Goal: Check status

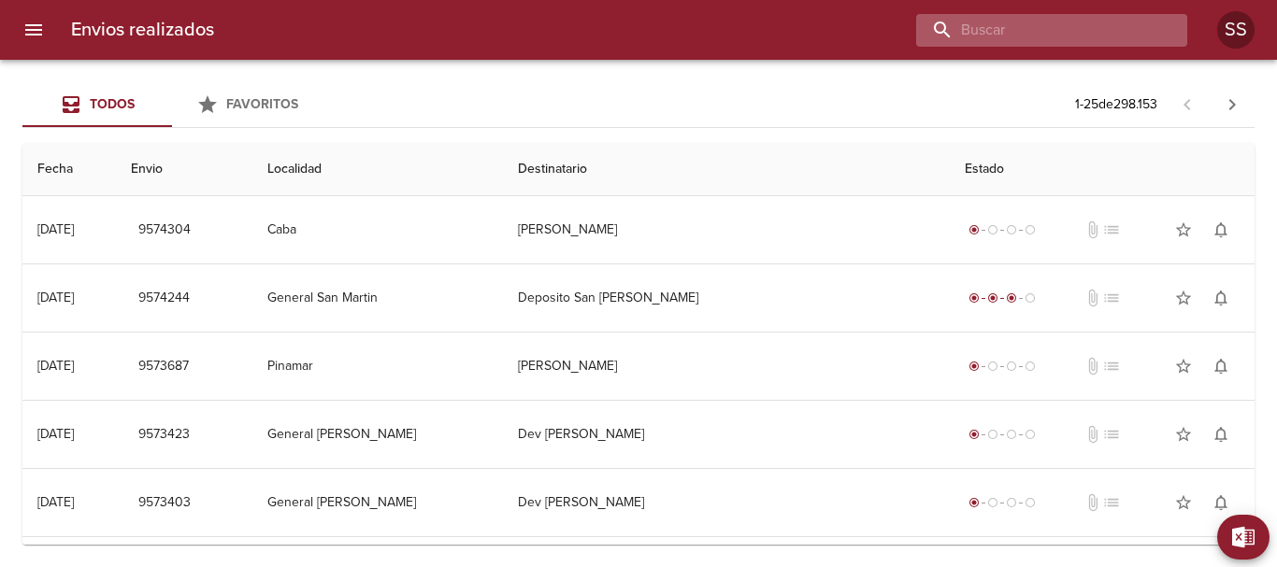
click at [1075, 35] on input "buscar" at bounding box center [1035, 30] width 239 height 33
paste input "[PERSON_NAME]"
type input "[PERSON_NAME]"
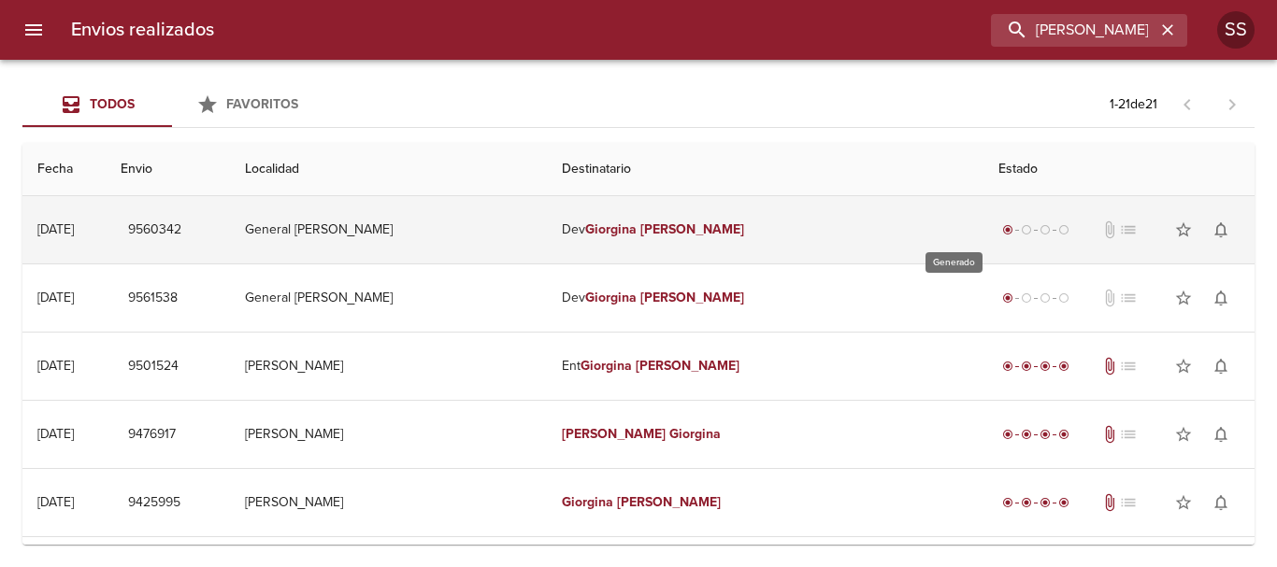
click at [1002, 228] on span "radio_button_checked" at bounding box center [1007, 229] width 11 height 11
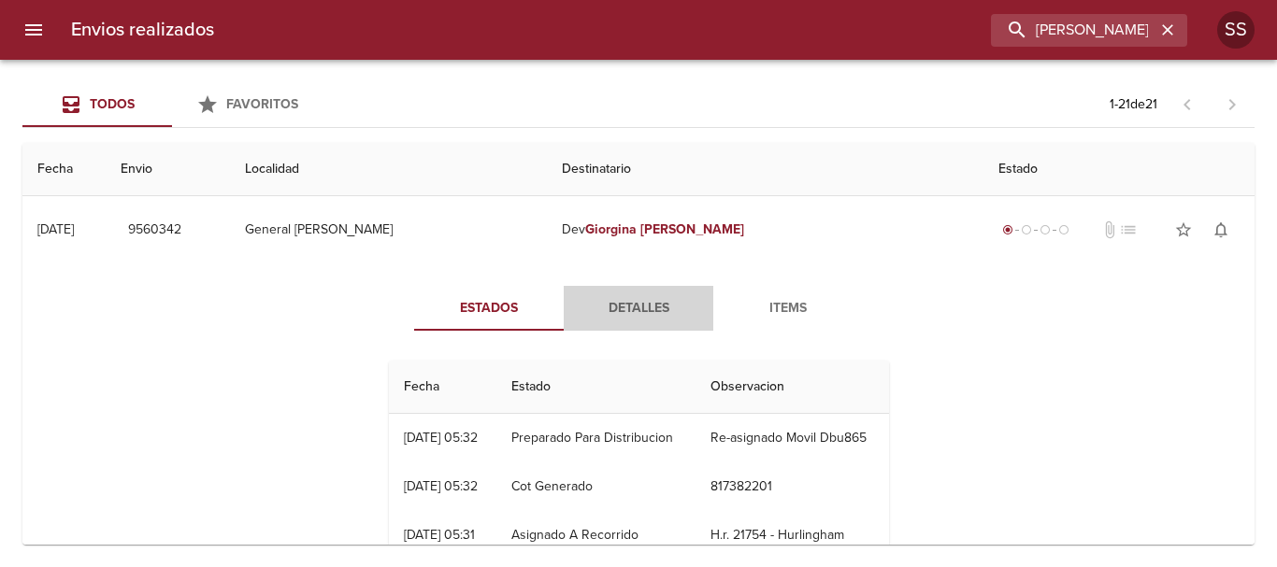
click at [639, 300] on span "Detalles" at bounding box center [638, 308] width 127 height 23
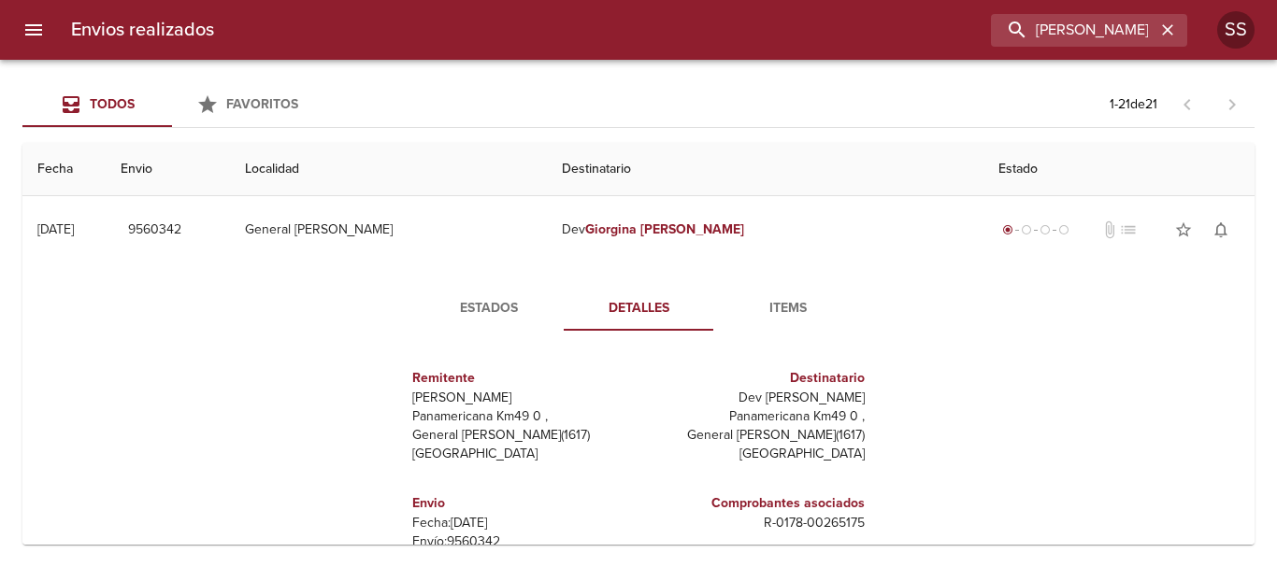
click at [786, 292] on button "Items" at bounding box center [788, 308] width 150 height 45
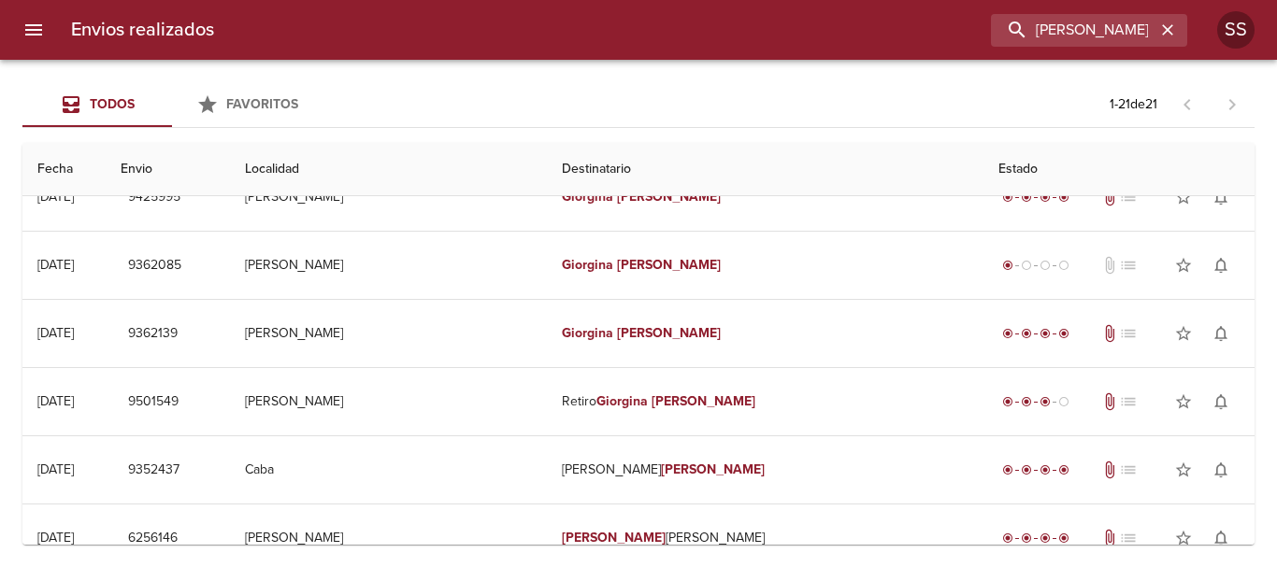
scroll to position [187, 0]
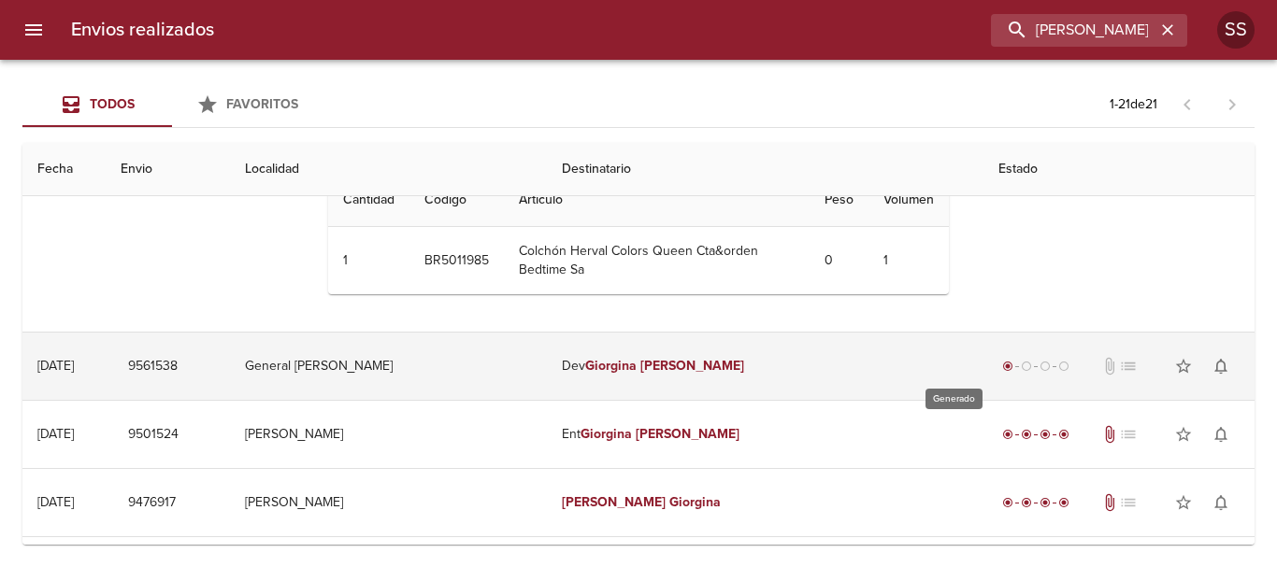
click at [1002, 364] on span "radio_button_checked" at bounding box center [1007, 366] width 11 height 11
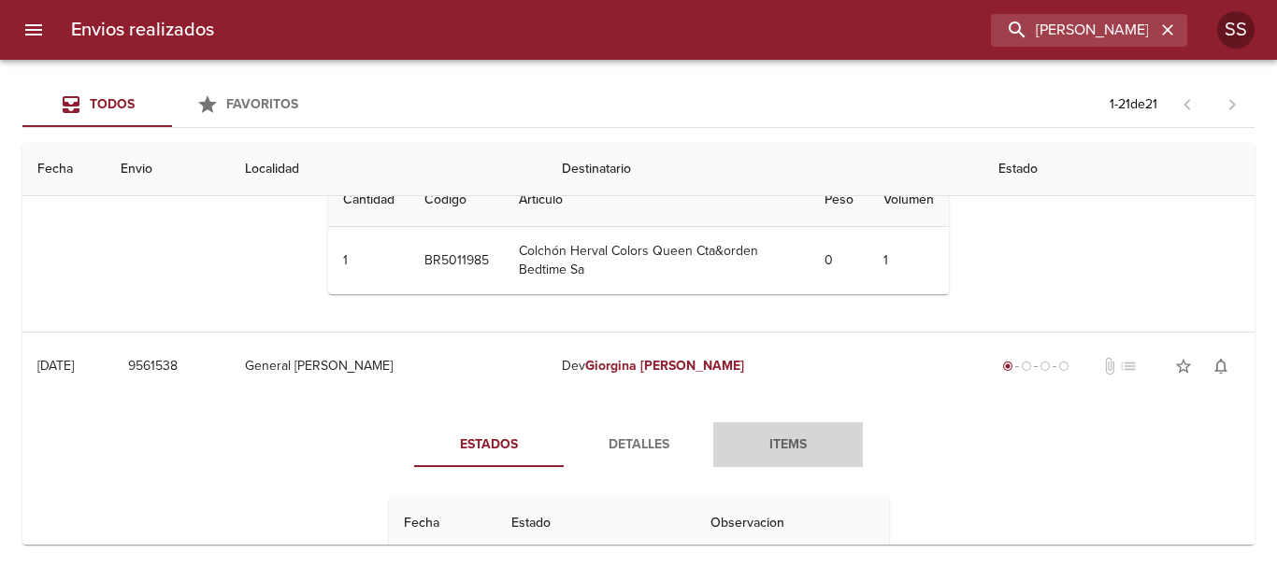
click at [785, 437] on span "Items" at bounding box center [787, 445] width 127 height 23
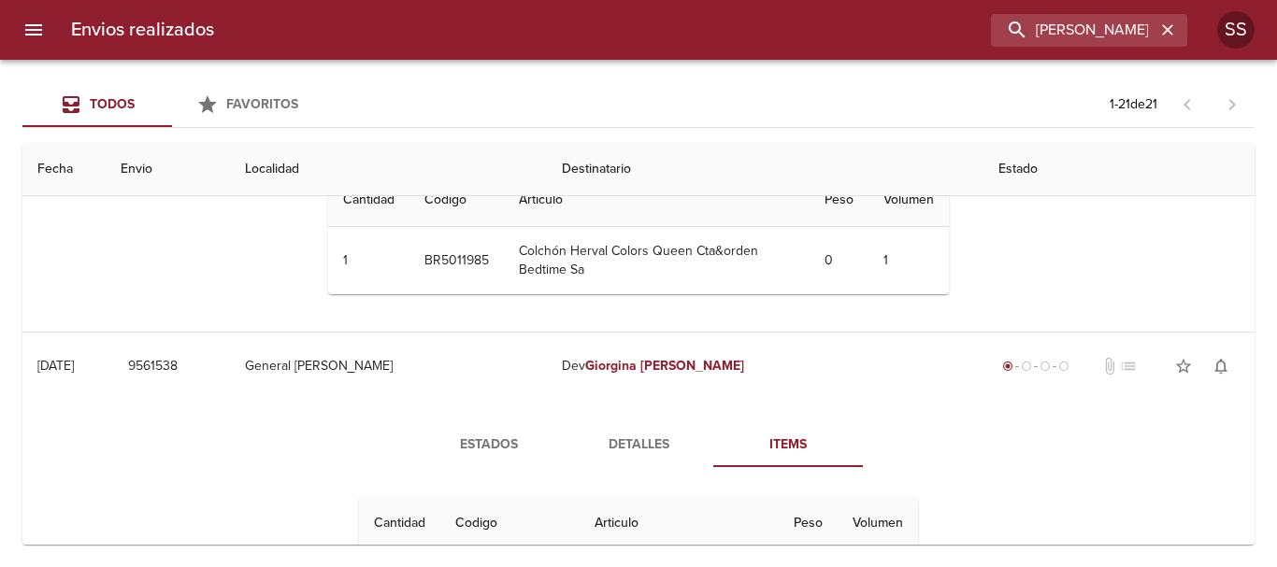
scroll to position [0, 0]
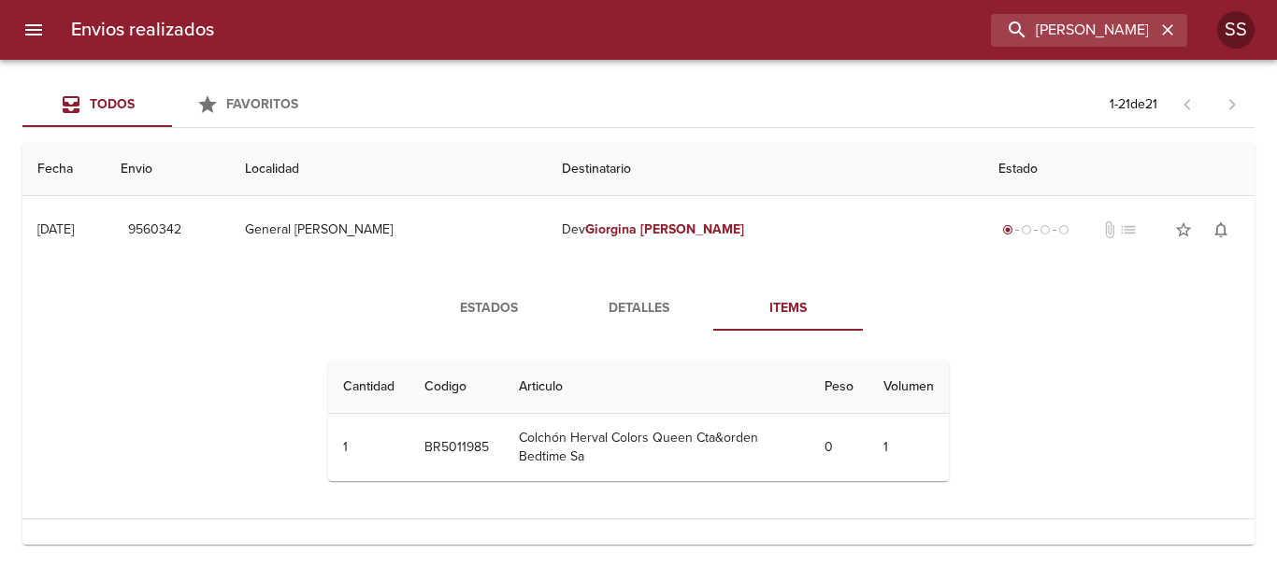
click at [775, 307] on span "Items" at bounding box center [787, 308] width 127 height 23
click at [478, 309] on span "Estados" at bounding box center [488, 308] width 127 height 23
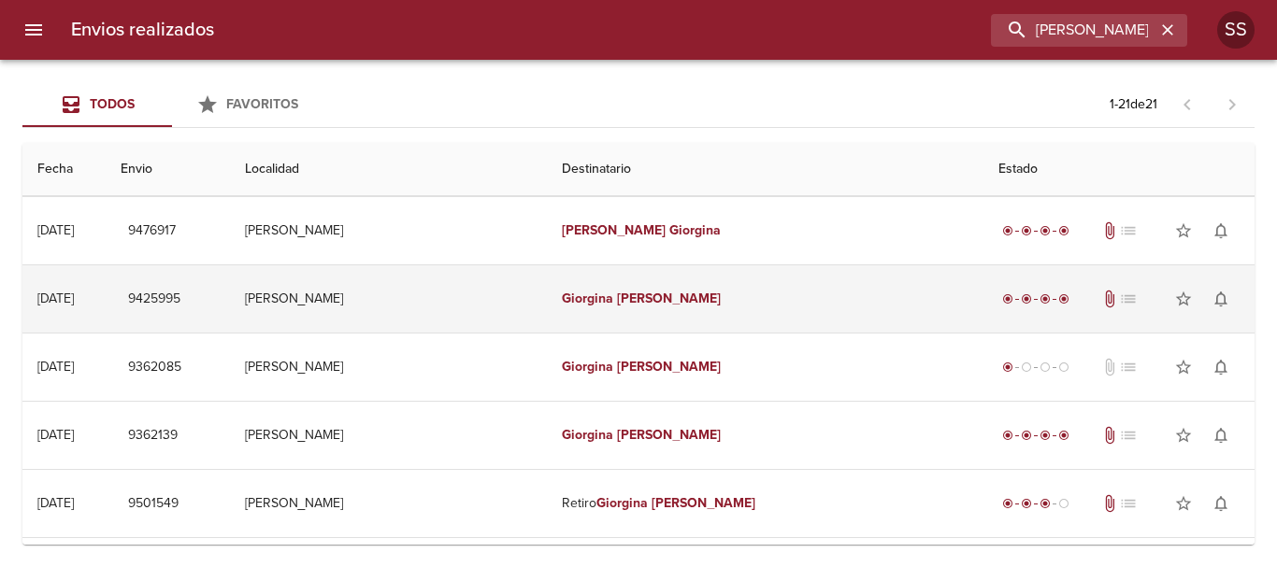
scroll to position [748, 0]
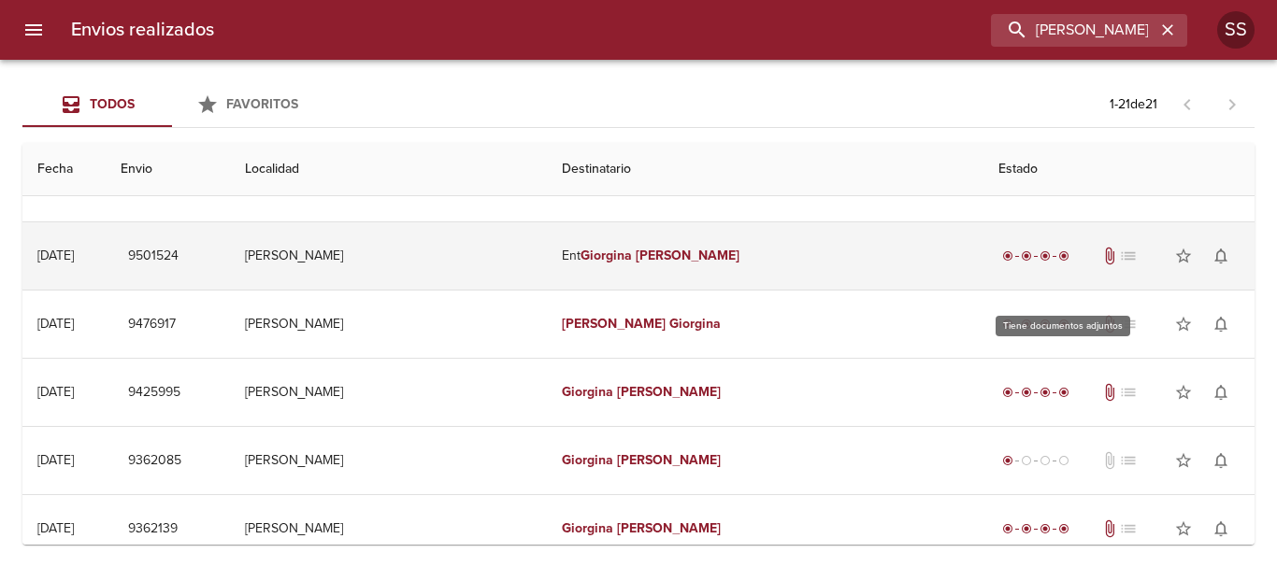
click at [1100, 265] on span "attach_file" at bounding box center [1109, 256] width 19 height 19
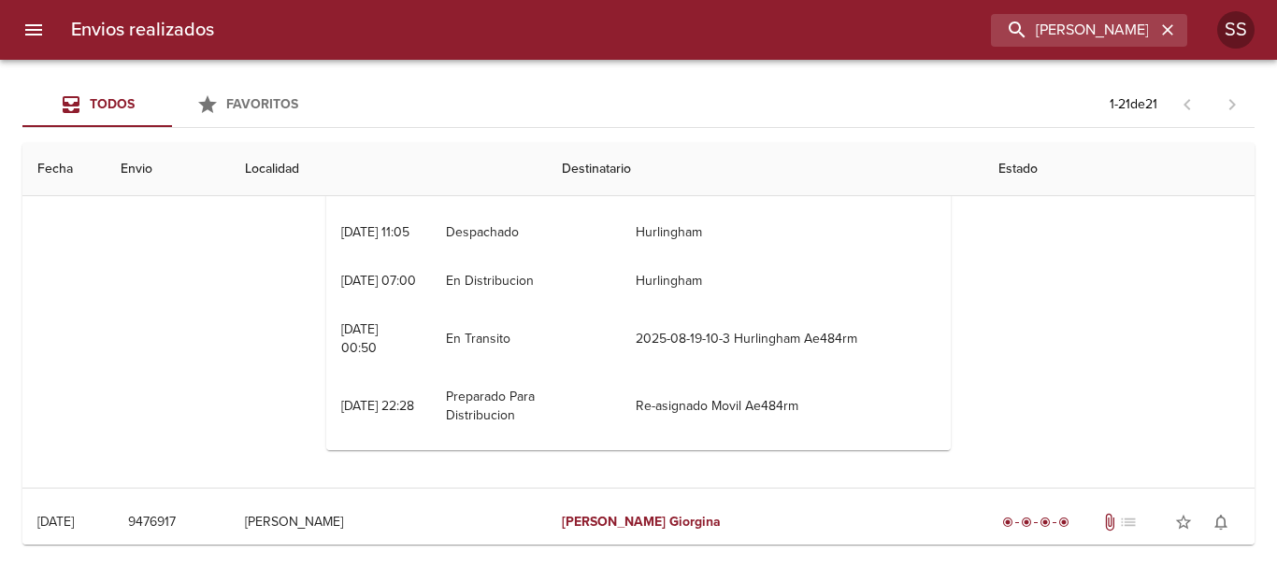
scroll to position [841, 0]
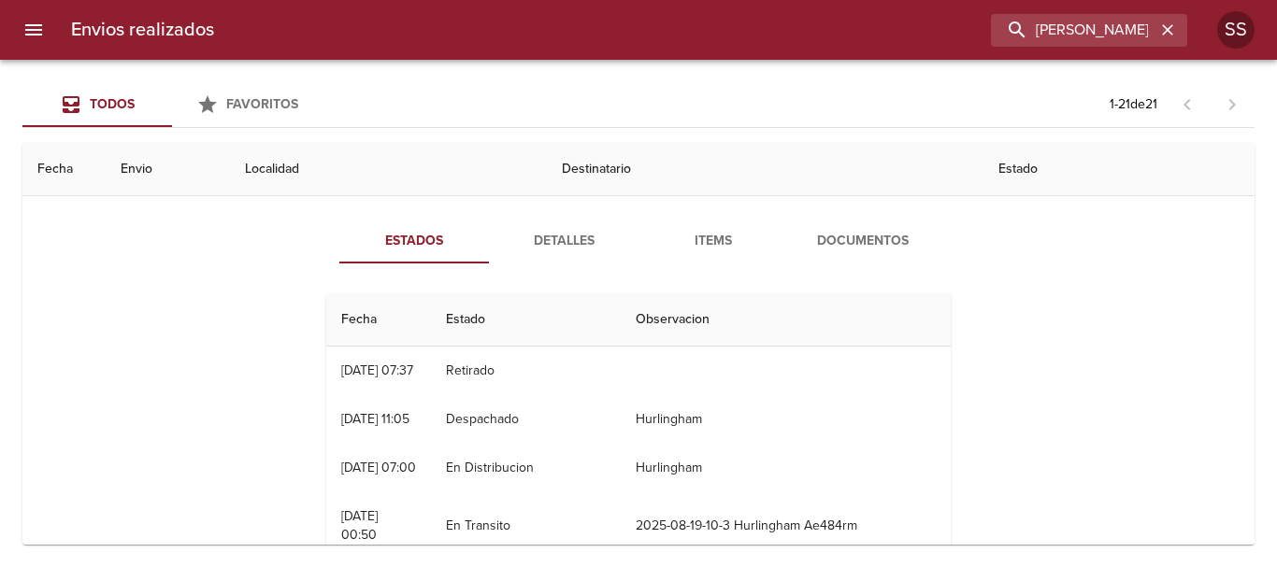
click at [720, 253] on span "Items" at bounding box center [712, 241] width 127 height 23
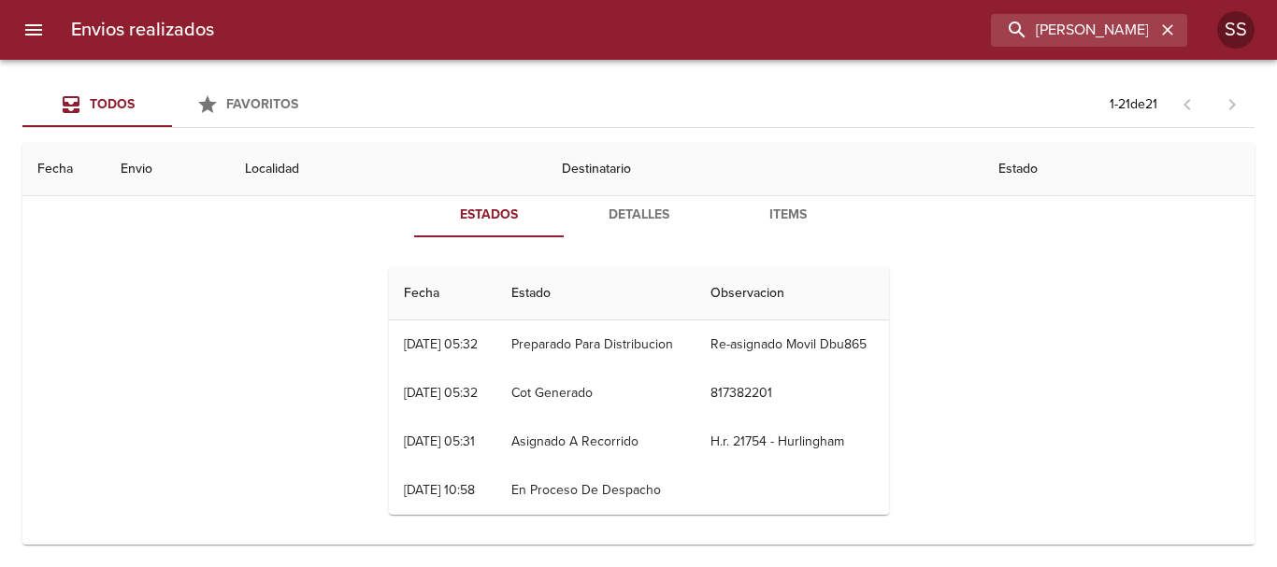
scroll to position [0, 0]
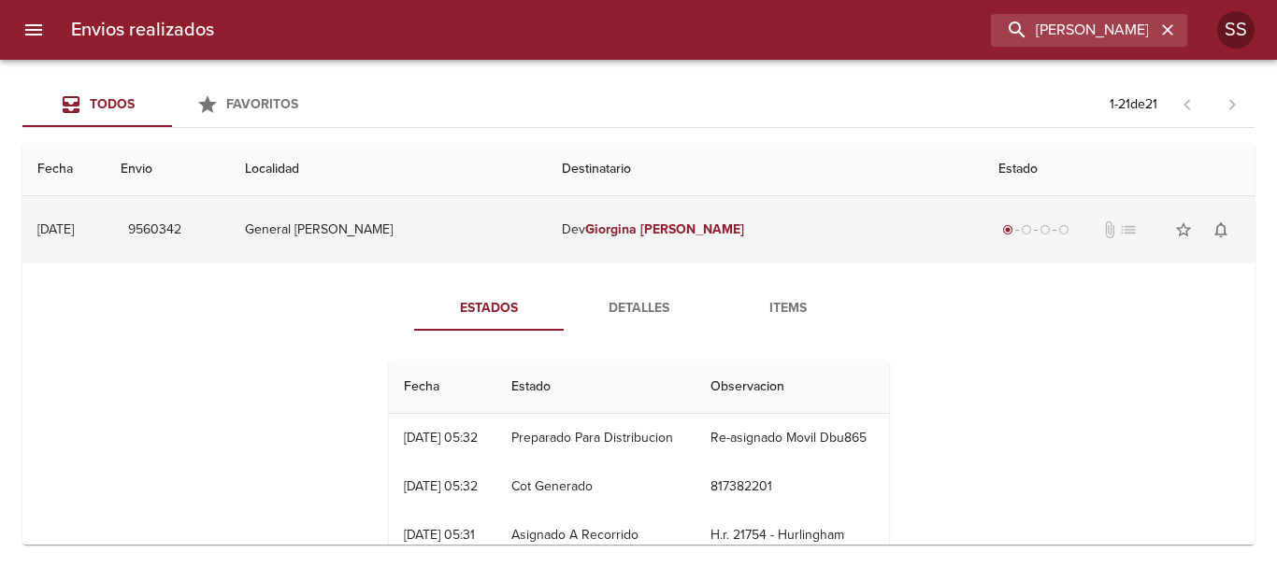
click at [37, 220] on td "[DATE] [DATE]" at bounding box center [63, 229] width 83 height 67
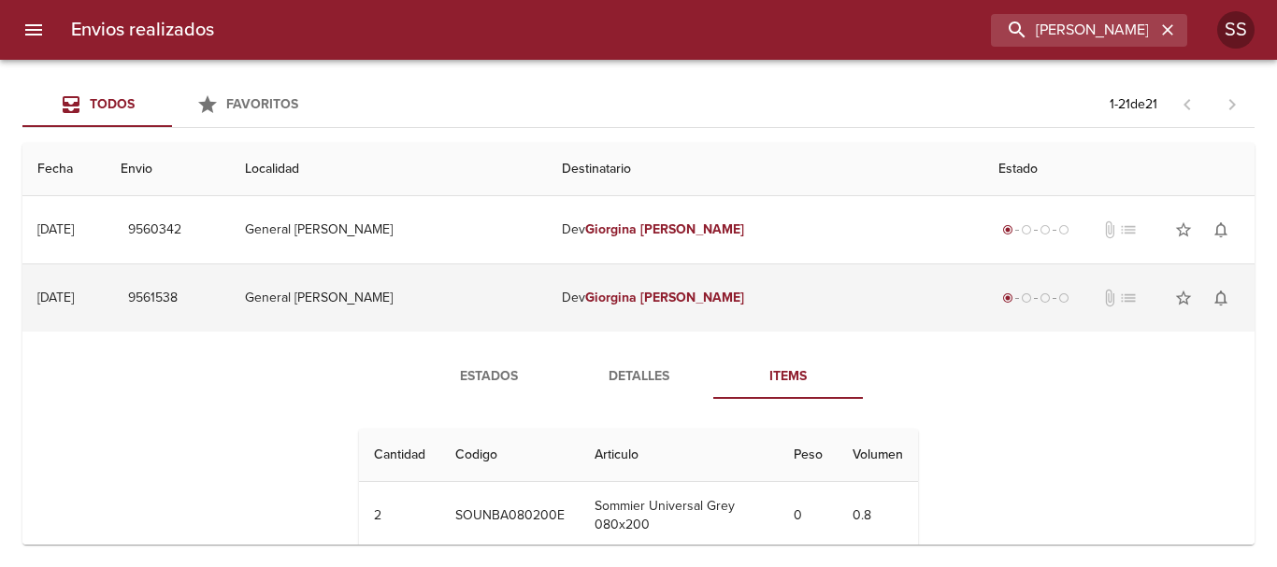
click at [106, 296] on td "[DATE] [DATE]" at bounding box center [63, 297] width 83 height 67
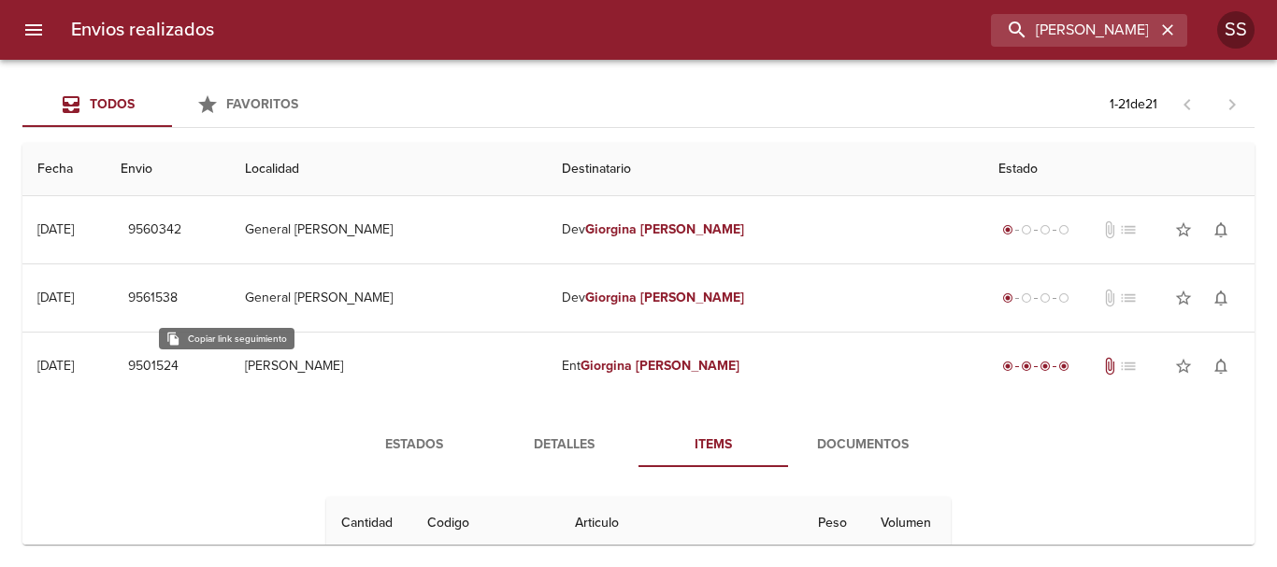
scroll to position [93, 0]
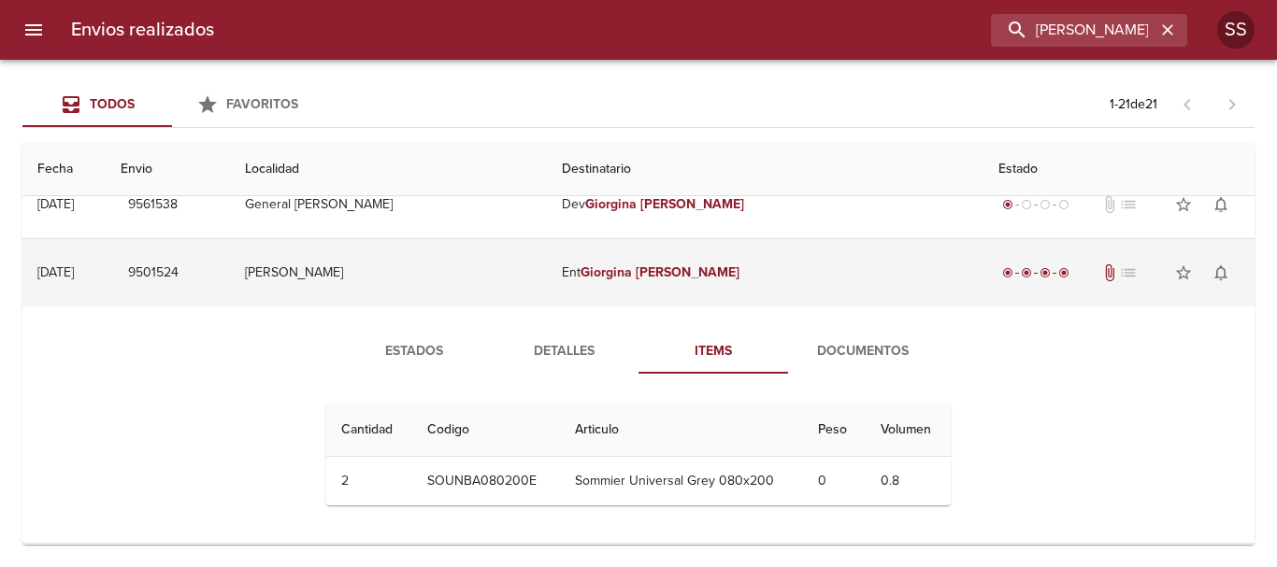
click at [74, 273] on div "[DATE]" at bounding box center [55, 272] width 36 height 16
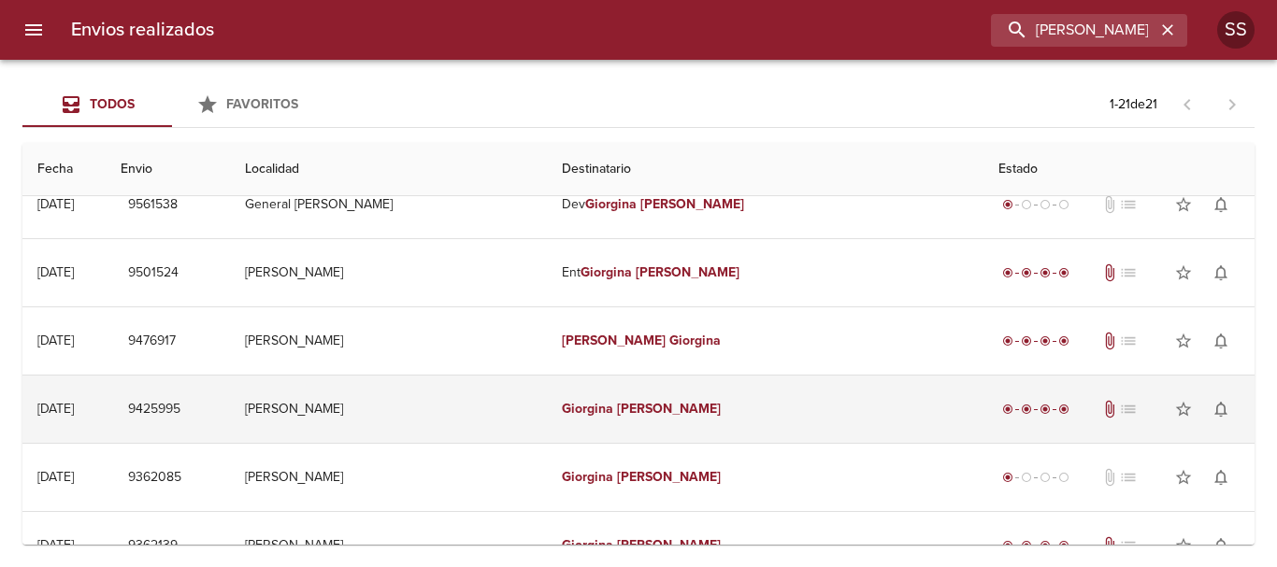
scroll to position [0, 0]
